Goal: Check status: Check status

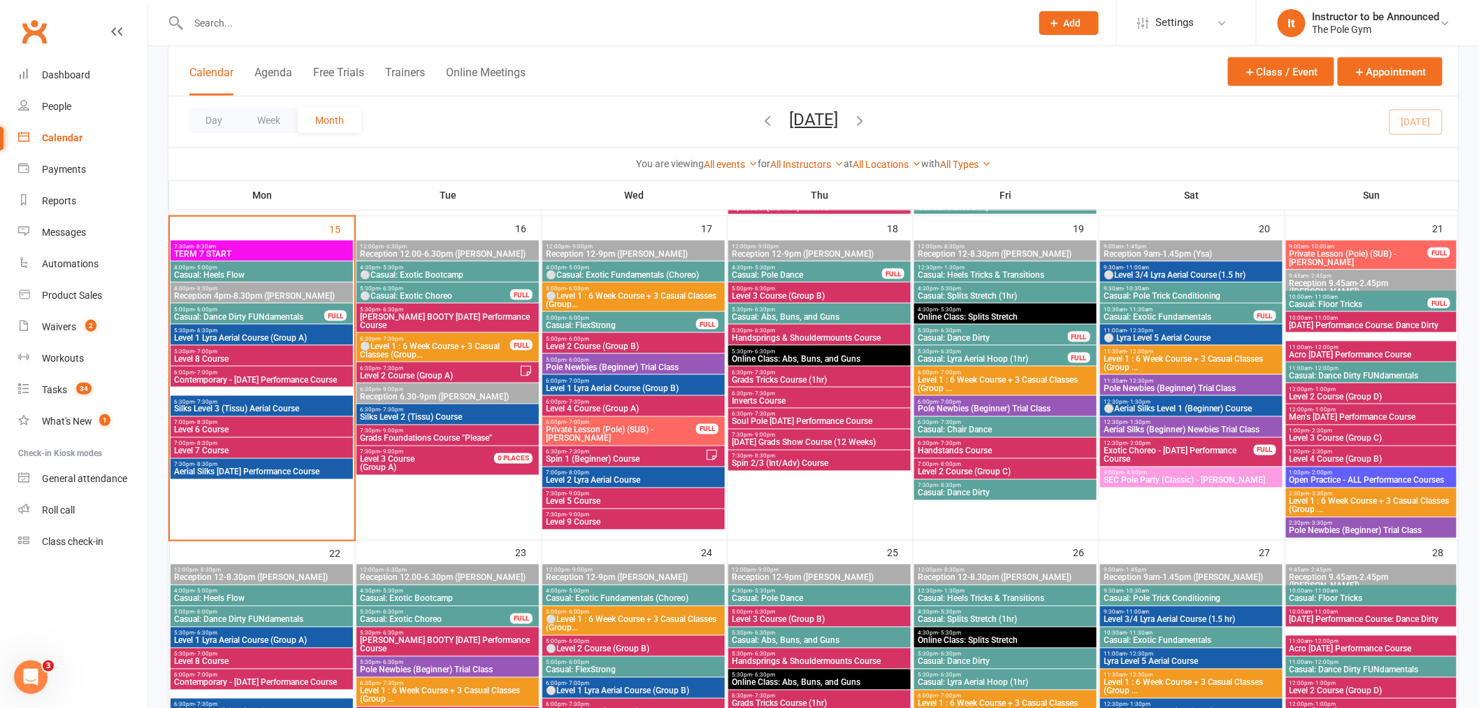
click at [574, 21] on input "text" at bounding box center [603, 23] width 837 height 20
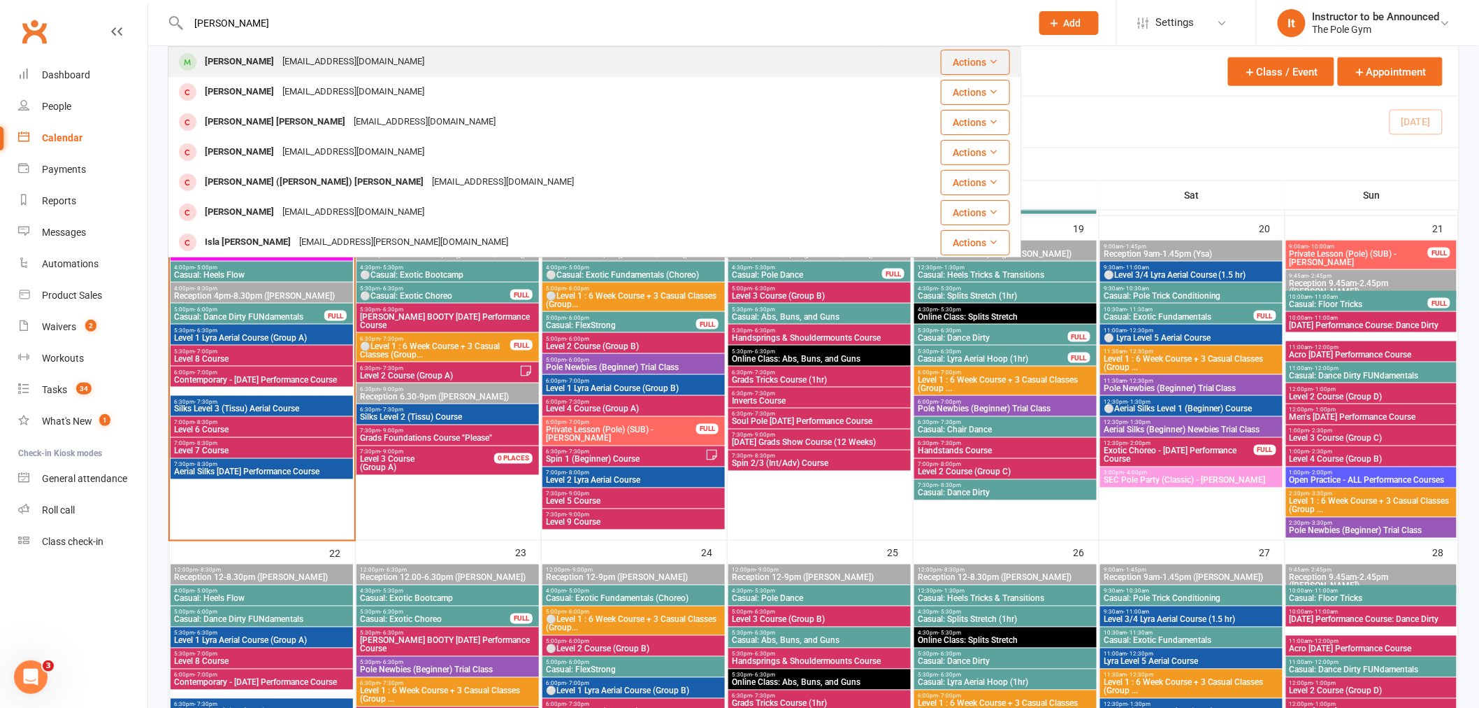
type input "[PERSON_NAME]"
click at [543, 66] on div "[PERSON_NAME] [EMAIL_ADDRESS][DOMAIN_NAME]" at bounding box center [525, 62] width 713 height 29
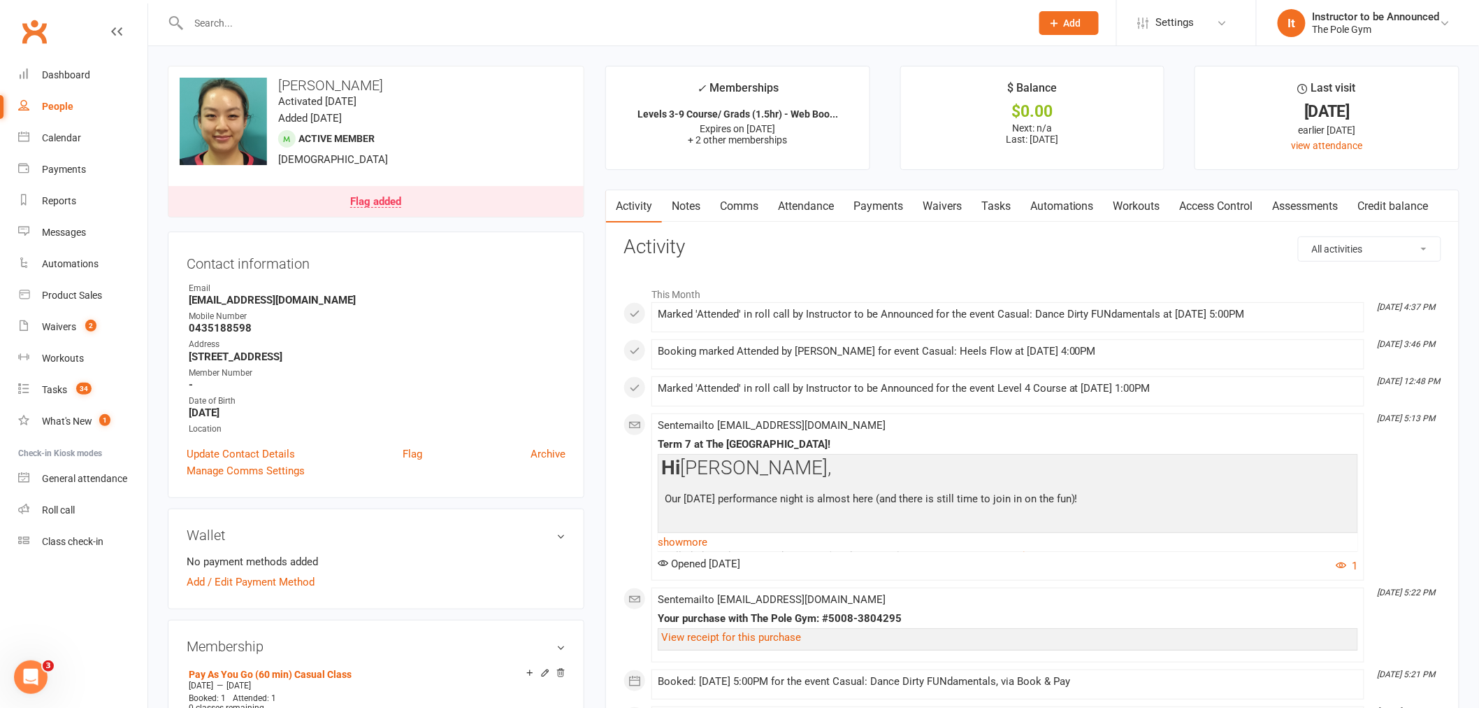
click at [889, 207] on link "Payments" at bounding box center [878, 206] width 69 height 32
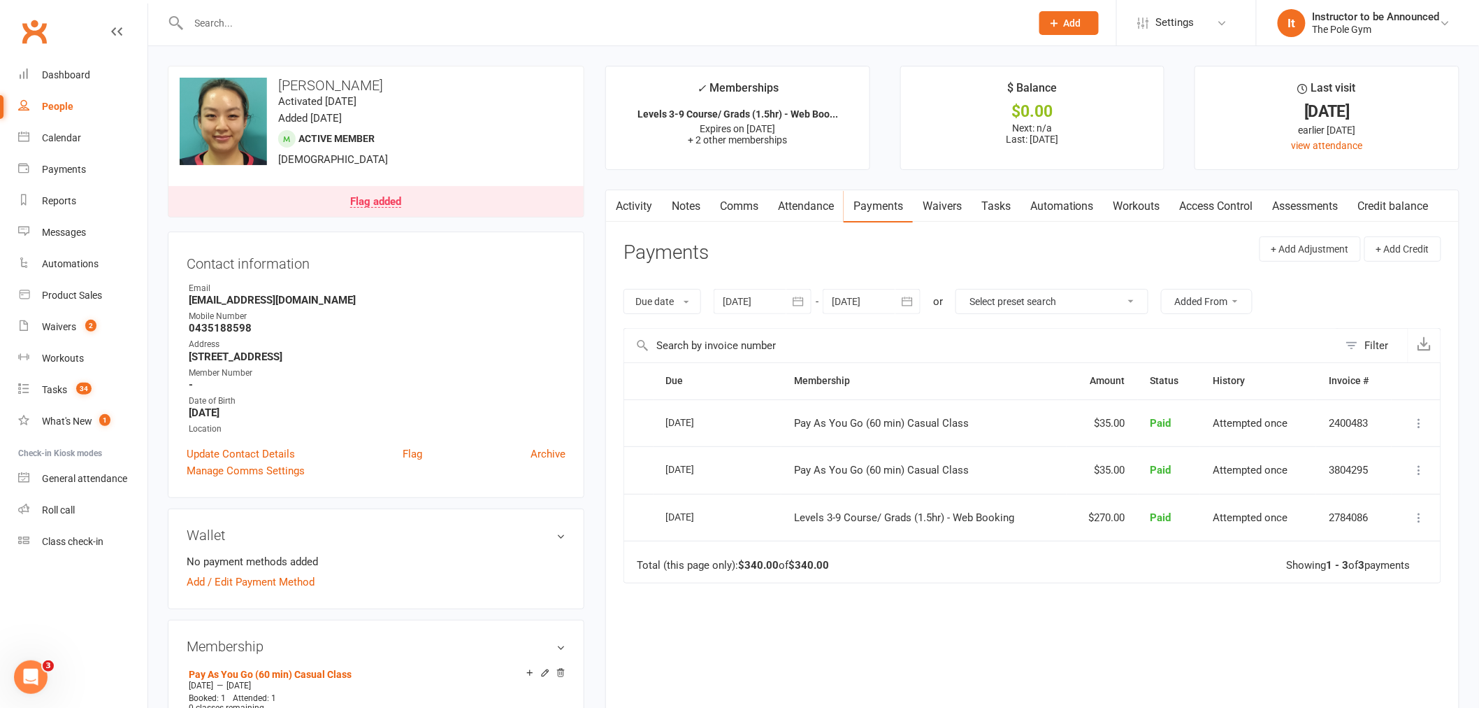
click at [1416, 470] on icon at bounding box center [1420, 470] width 14 height 14
click at [1349, 585] on link "More Info" at bounding box center [1358, 581] width 138 height 28
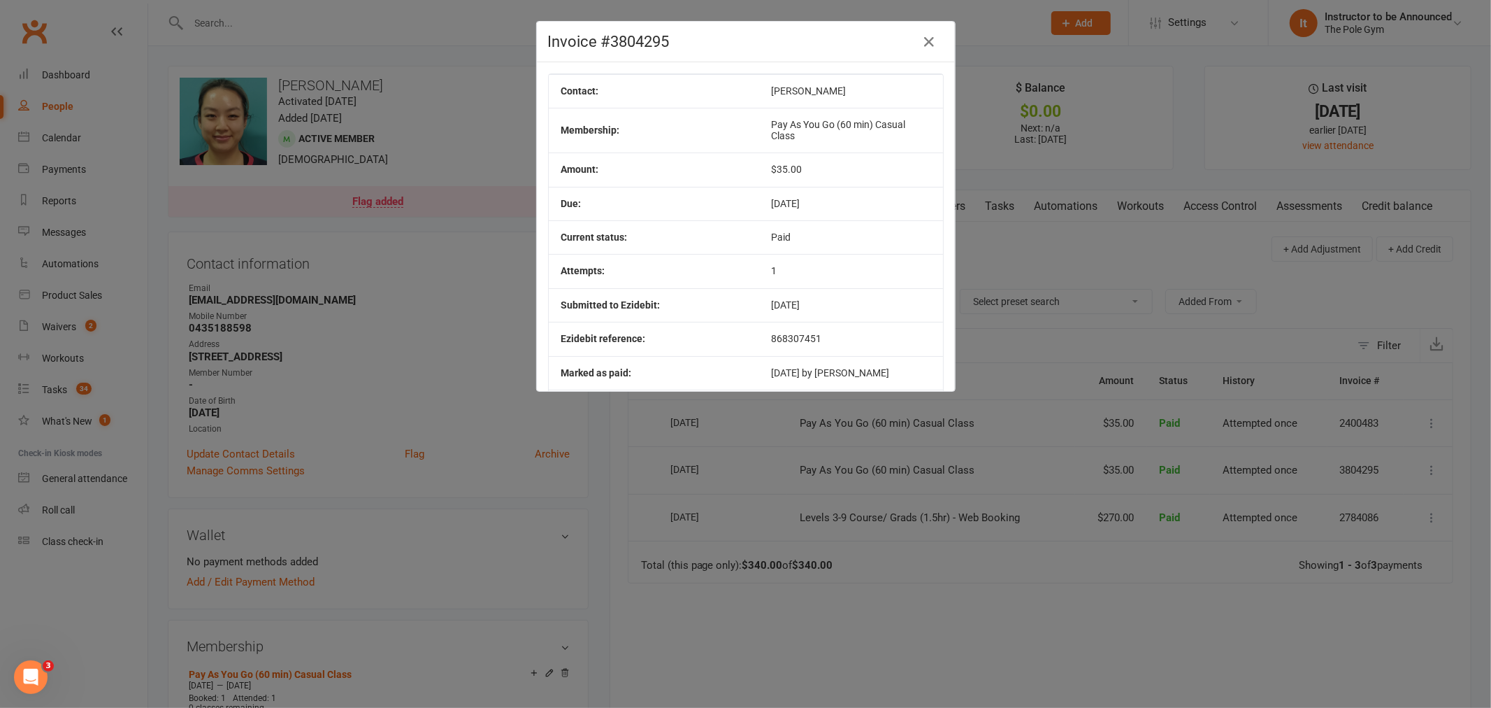
click at [1175, 105] on div "Invoice #3804295 Contact: [PERSON_NAME] Membership: Pay As You Go (60 min) Casu…" at bounding box center [745, 354] width 1491 height 708
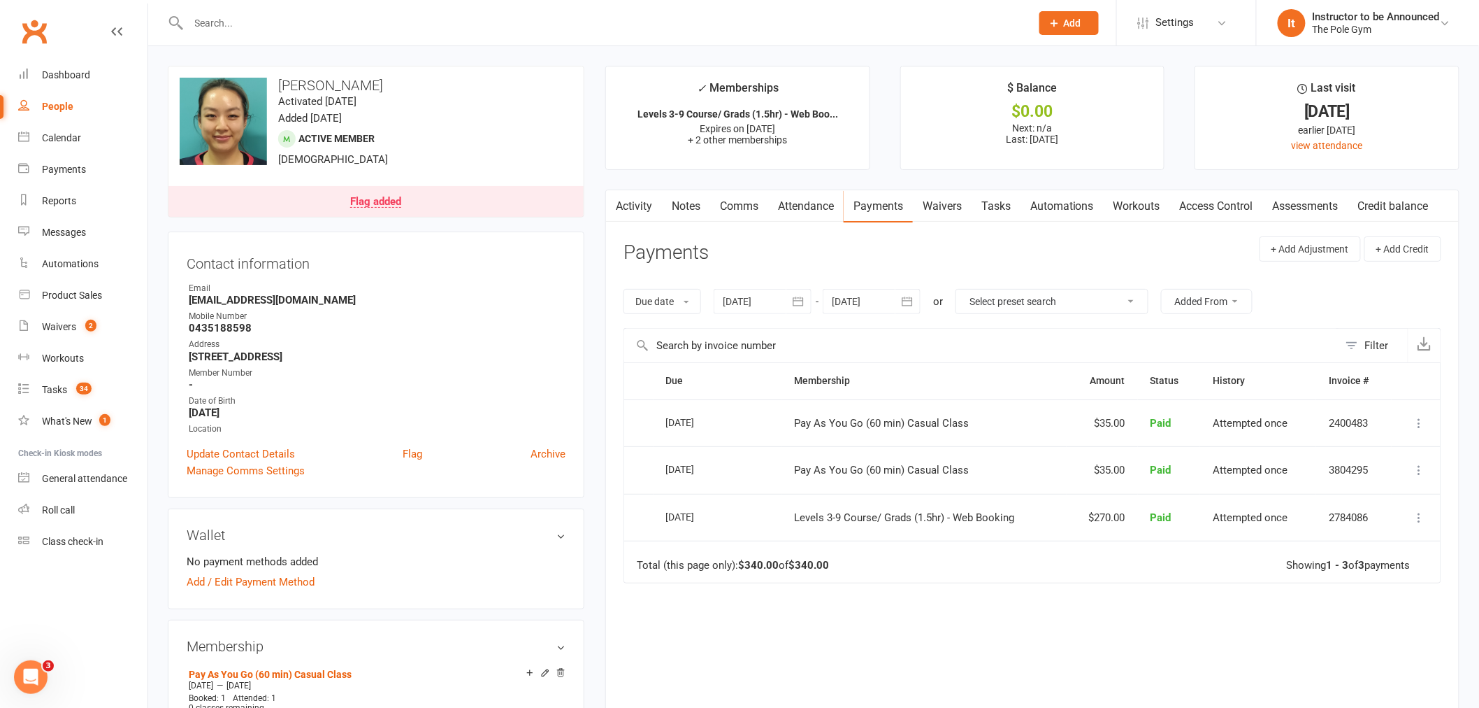
click at [1418, 427] on icon at bounding box center [1420, 423] width 14 height 14
click at [1359, 536] on link "More Info" at bounding box center [1358, 534] width 138 height 28
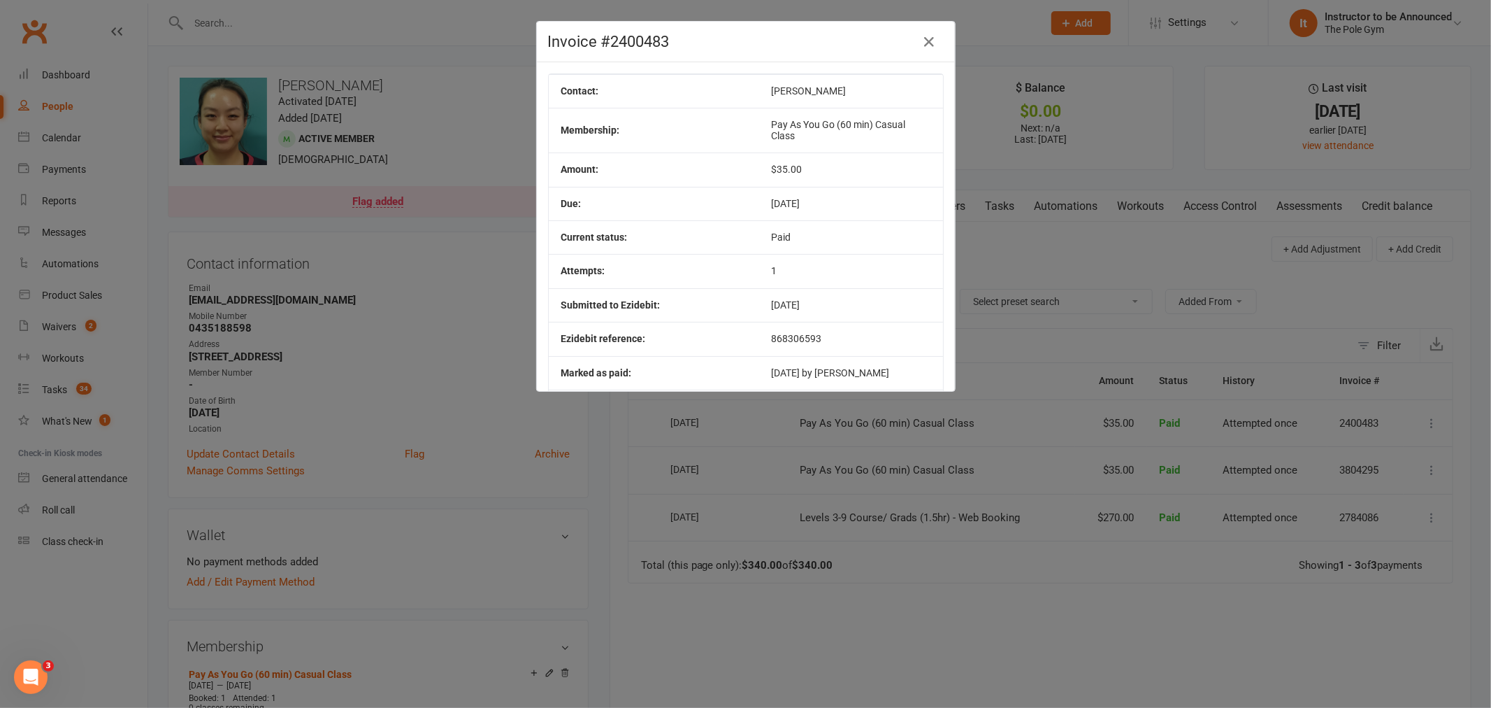
click at [596, 602] on div "Invoice #2400483 Contact: [PERSON_NAME] Membership: Pay As You Go (60 min) Casu…" at bounding box center [745, 354] width 1491 height 708
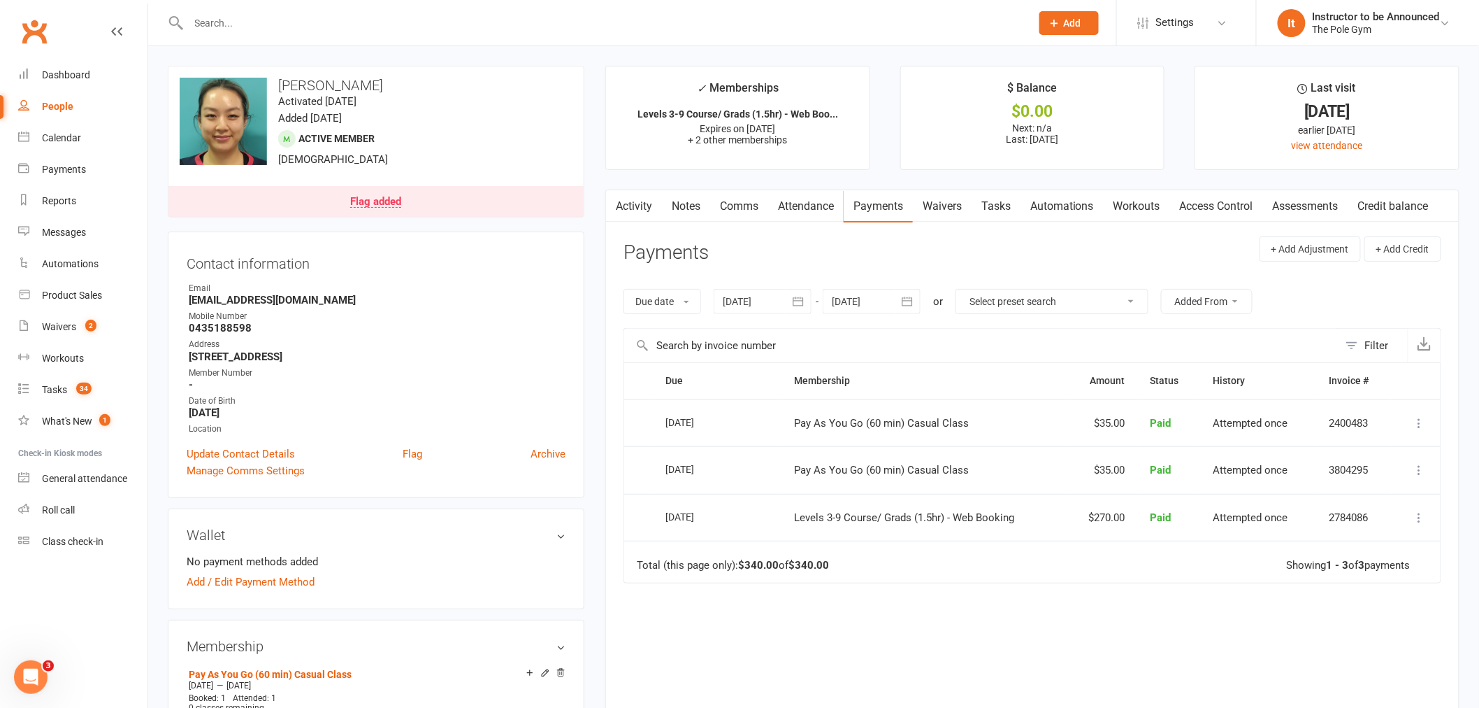
click at [1420, 470] on icon at bounding box center [1420, 470] width 14 height 14
click at [1361, 583] on link "More Info" at bounding box center [1358, 581] width 138 height 28
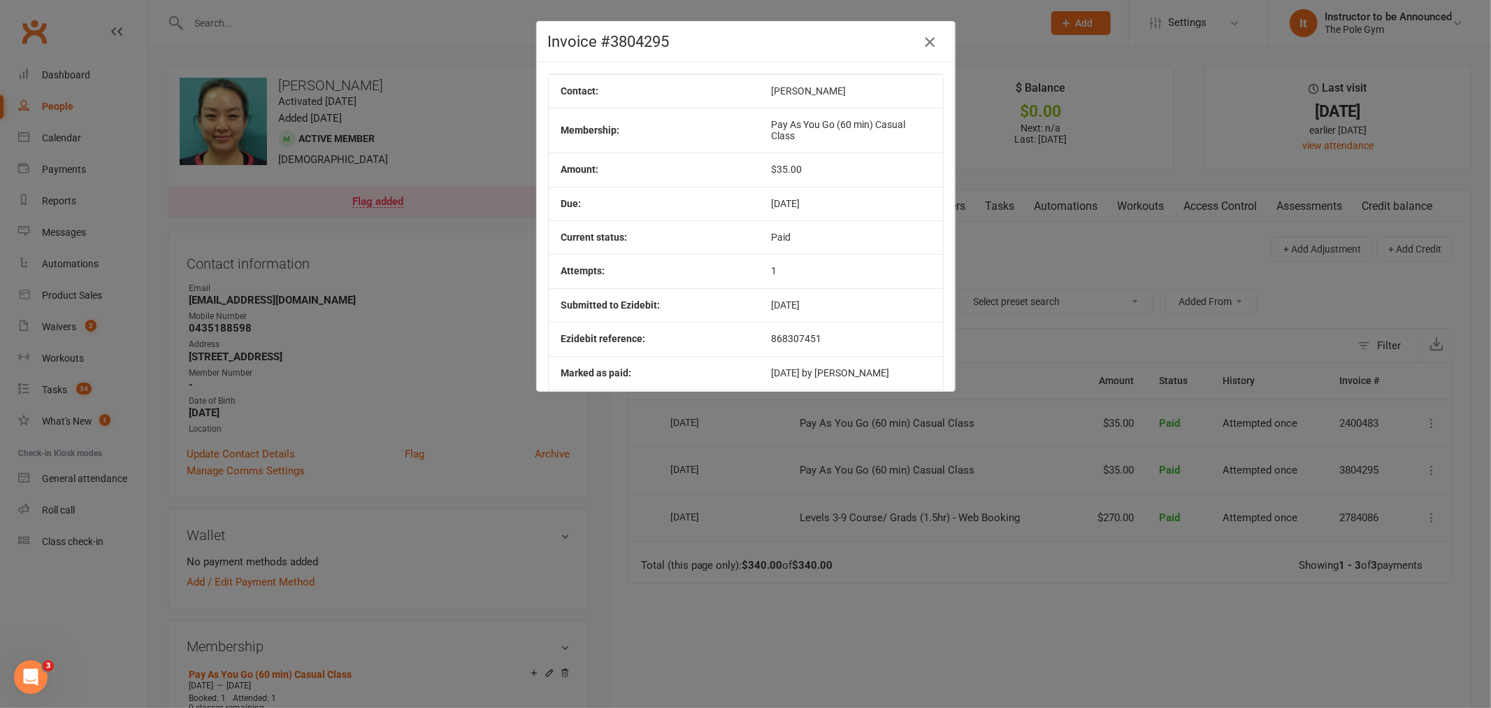
click at [929, 38] on icon "button" at bounding box center [930, 42] width 17 height 17
